Goal: Navigation & Orientation: Go to known website

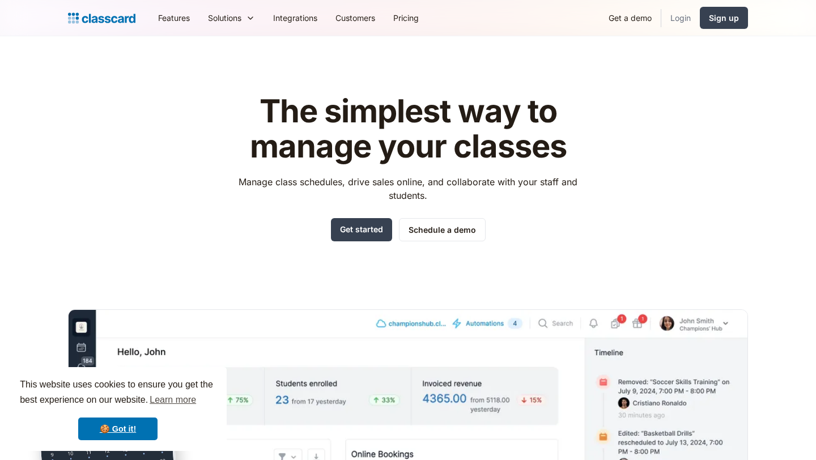
click at [677, 16] on link "Login" at bounding box center [681, 18] width 39 height 26
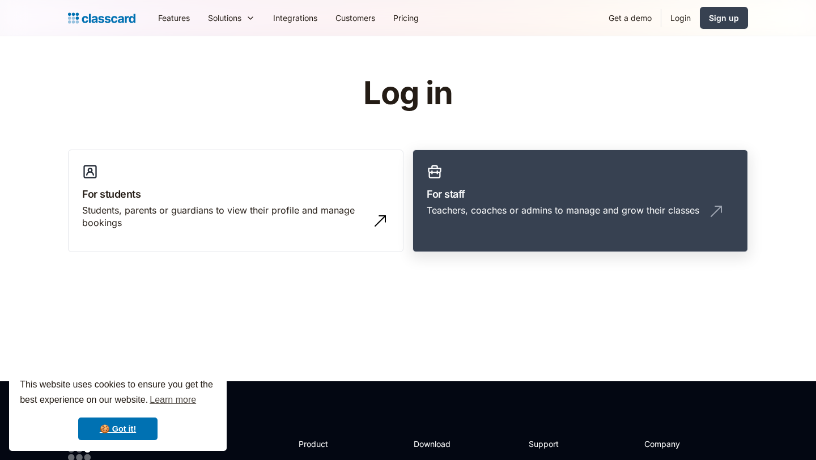
click at [533, 210] on div "Teachers, coaches or admins to manage and grow their classes" at bounding box center [563, 210] width 273 height 12
